Goal: Transaction & Acquisition: Purchase product/service

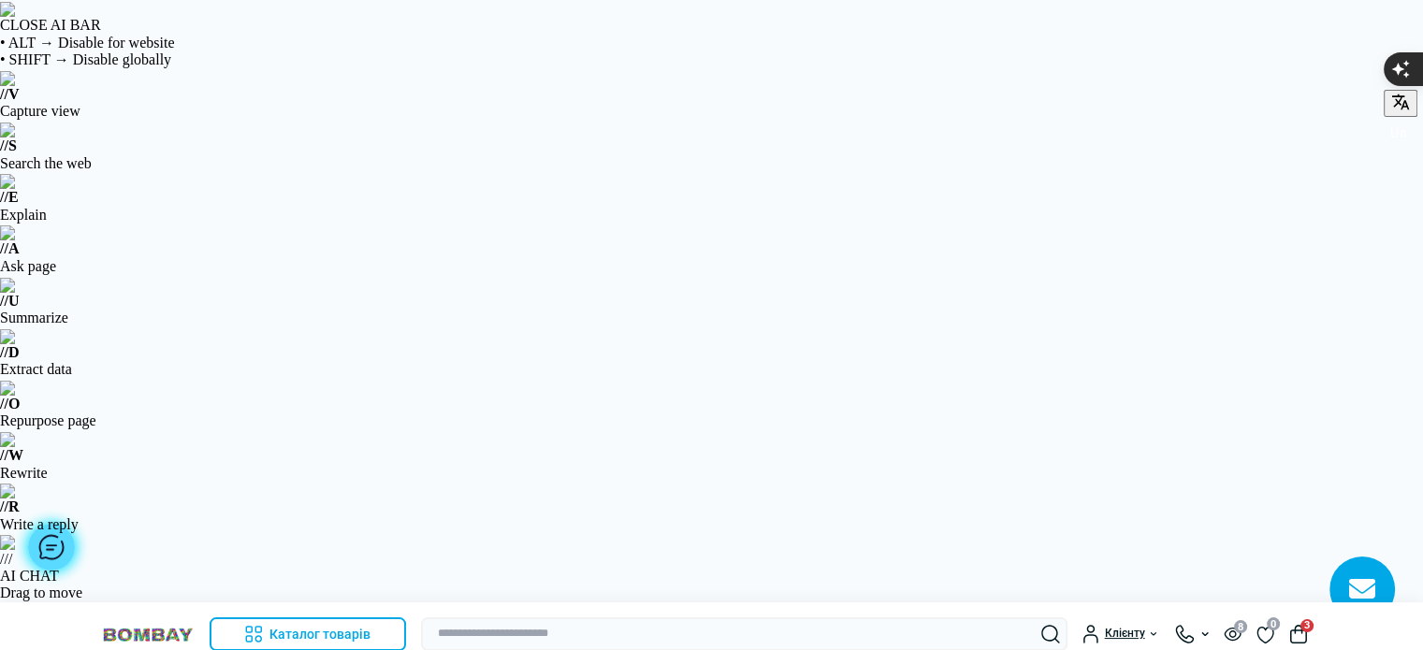
type input "**********"
click at [169, 626] on img at bounding box center [148, 635] width 94 height 18
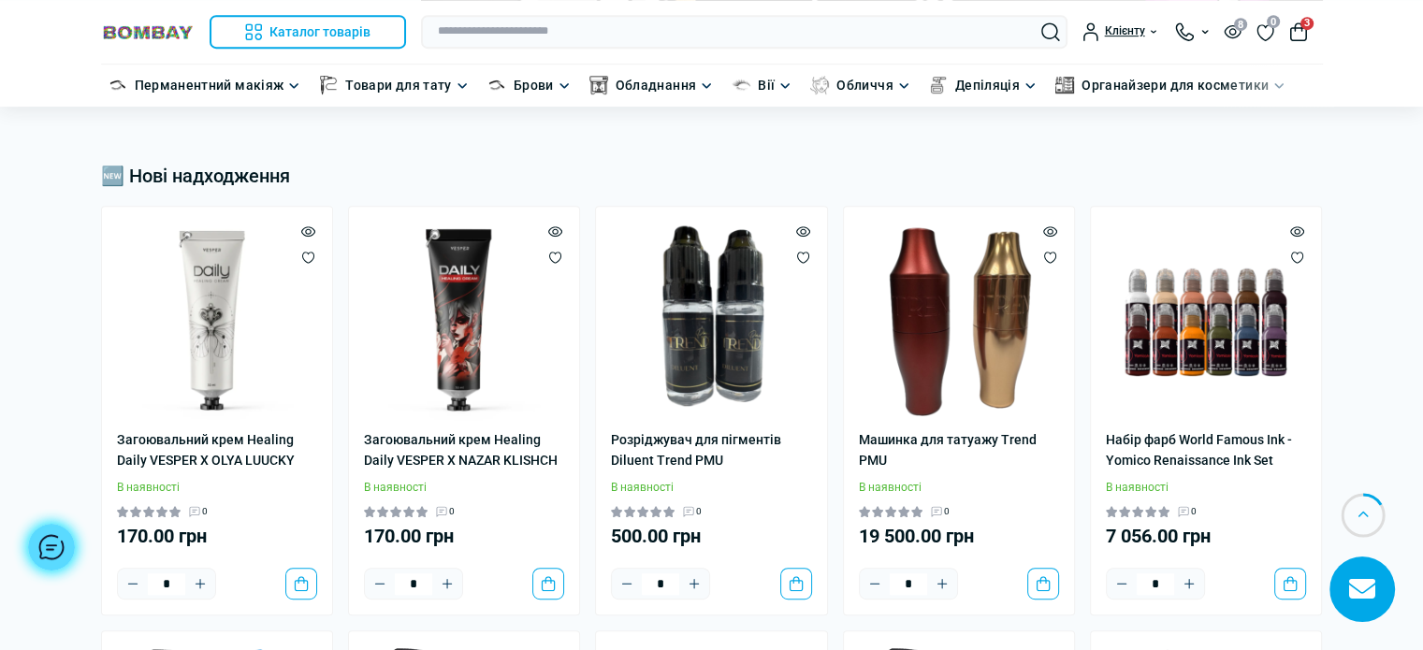
scroll to position [935, 0]
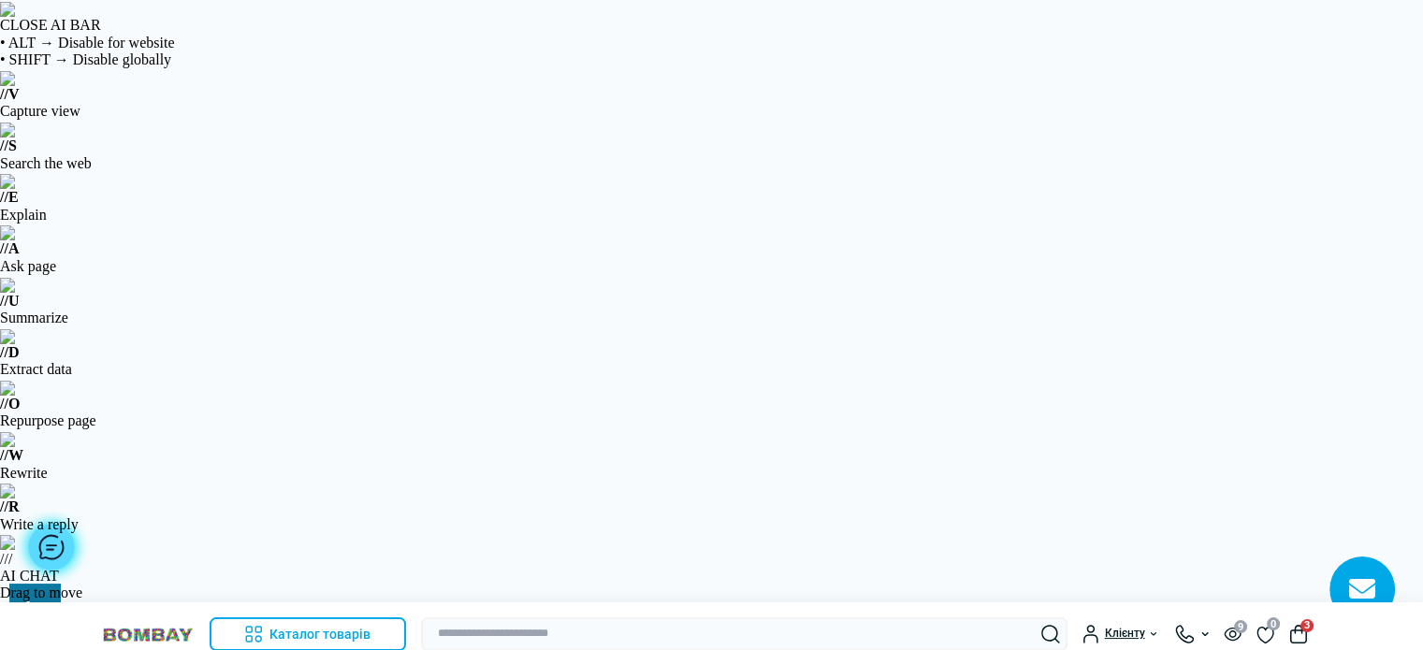
click at [109, 626] on img at bounding box center [148, 635] width 94 height 18
